Goal: Transaction & Acquisition: Download file/media

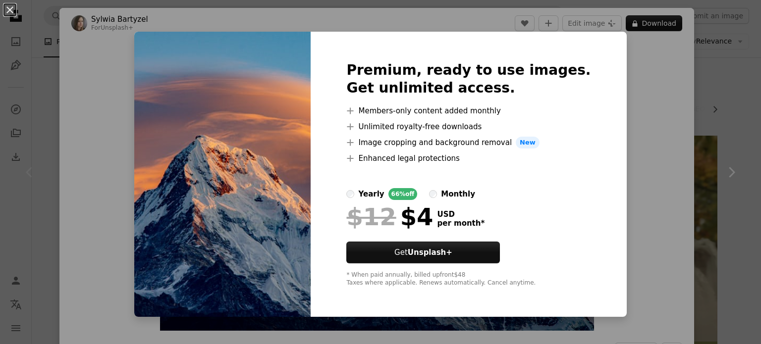
click at [668, 100] on div "An X shape Premium, ready to use images. Get unlimited access. A plus sign Memb…" at bounding box center [380, 172] width 761 height 344
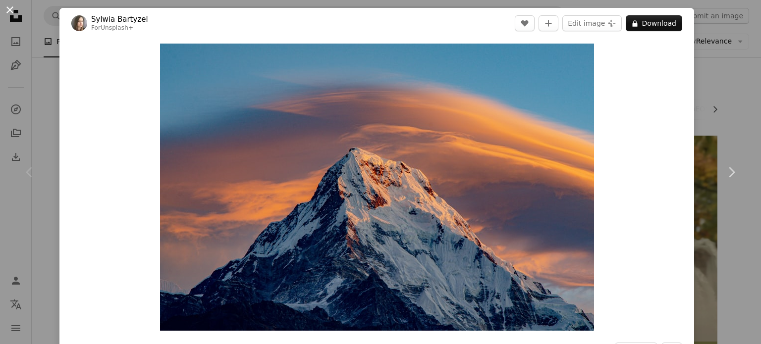
click at [8, 6] on button "An X shape" at bounding box center [10, 10] width 12 height 12
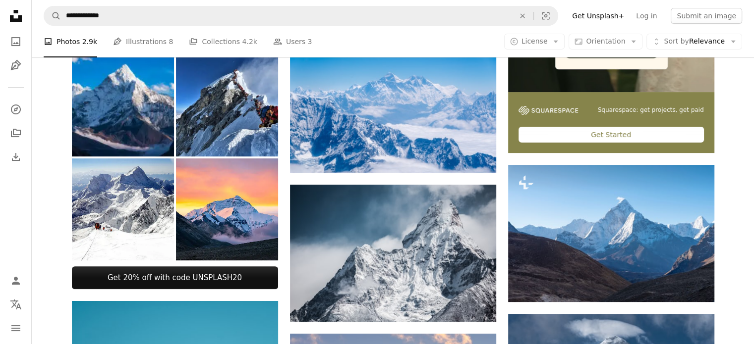
scroll to position [264, 0]
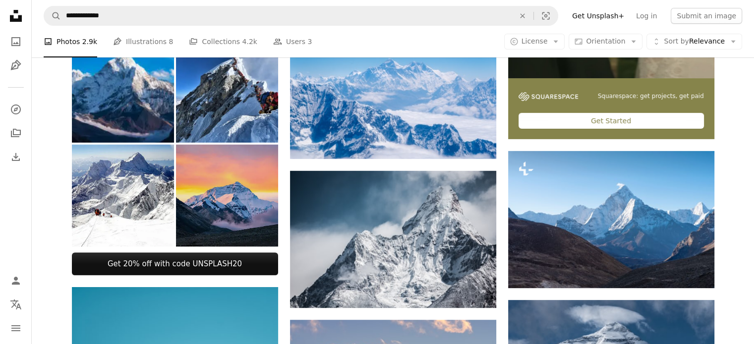
click at [240, 214] on img at bounding box center [227, 196] width 102 height 102
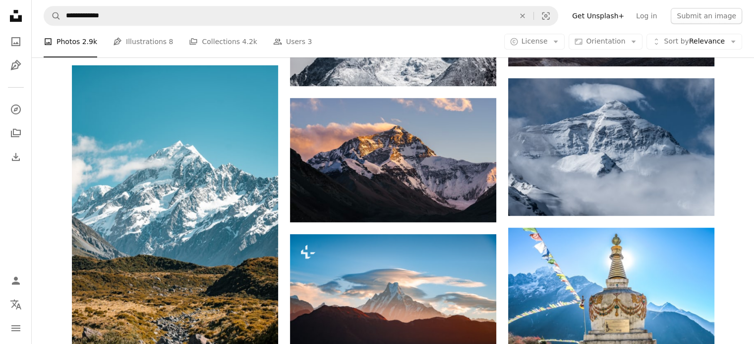
scroll to position [485, 0]
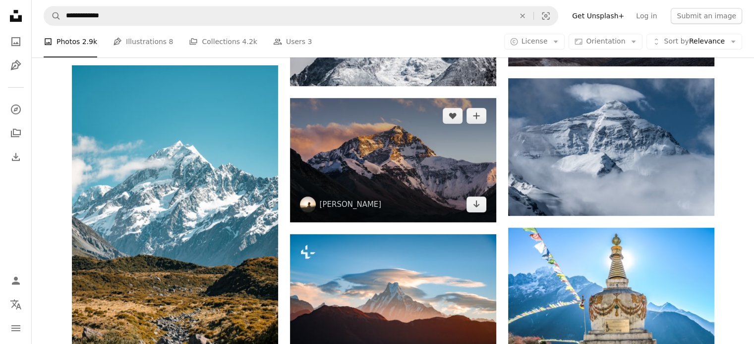
click at [398, 124] on img at bounding box center [393, 160] width 206 height 124
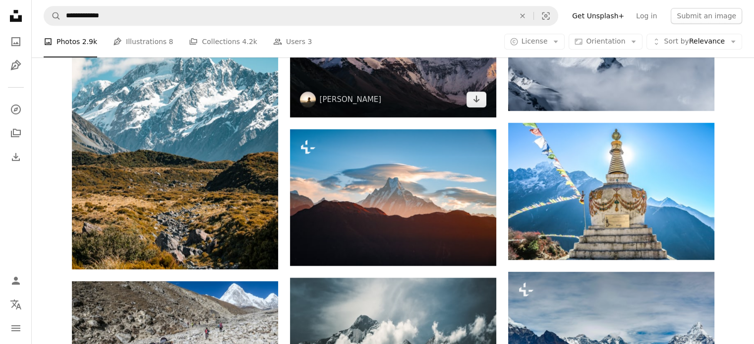
scroll to position [591, 0]
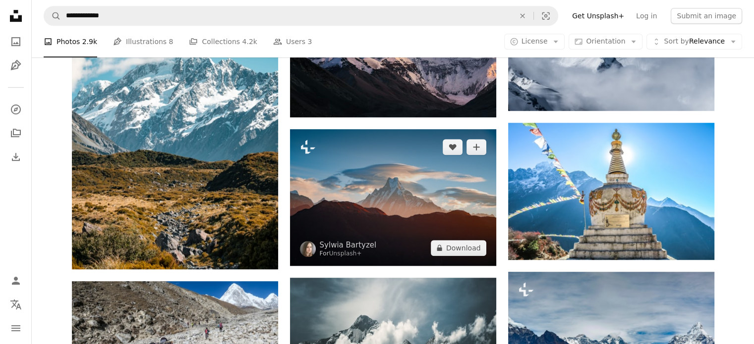
click at [389, 190] on img at bounding box center [393, 197] width 206 height 136
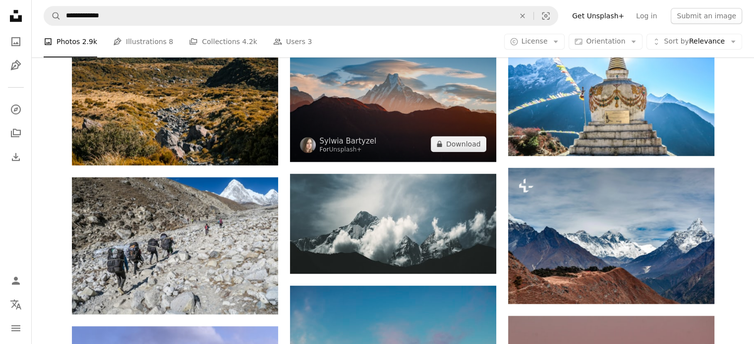
scroll to position [697, 0]
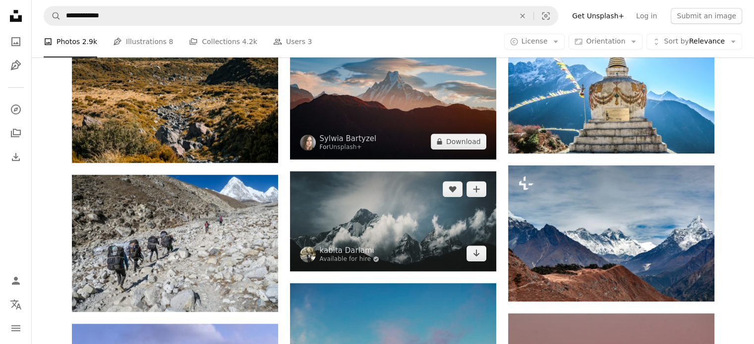
click at [389, 190] on img at bounding box center [393, 221] width 206 height 100
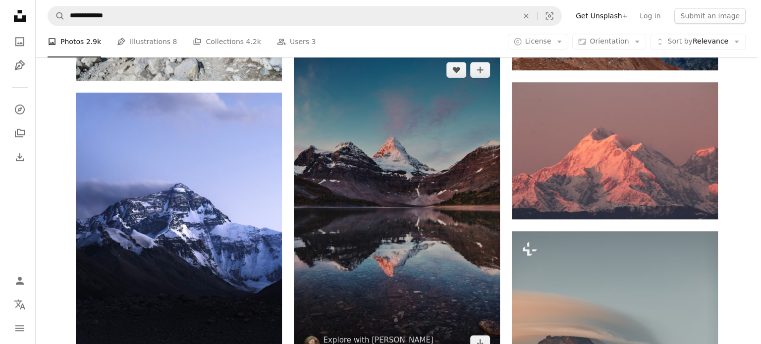
scroll to position [929, 0]
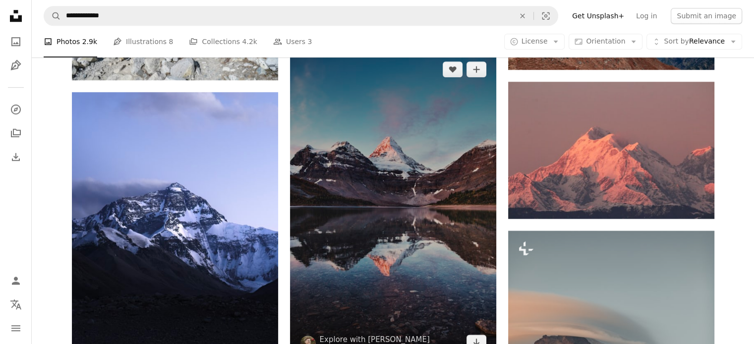
click at [384, 271] on img at bounding box center [393, 206] width 206 height 309
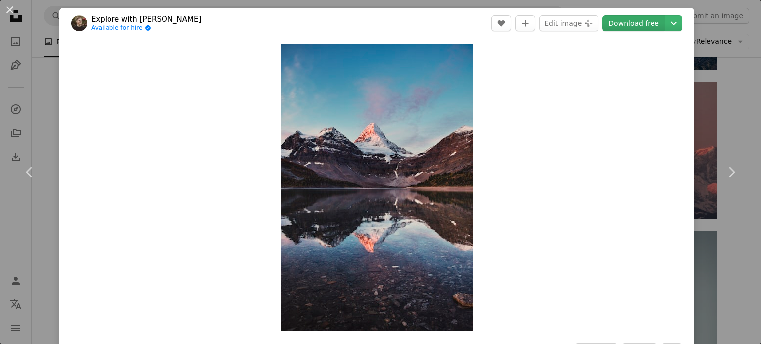
click at [626, 21] on link "Download free" at bounding box center [633, 23] width 62 height 16
